Goal: Task Accomplishment & Management: Use online tool/utility

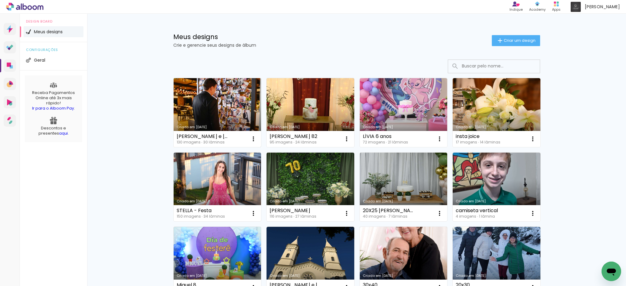
click at [229, 119] on link "Criado em [DATE]" at bounding box center [218, 112] width 88 height 69
